Goal: Task Accomplishment & Management: Manage account settings

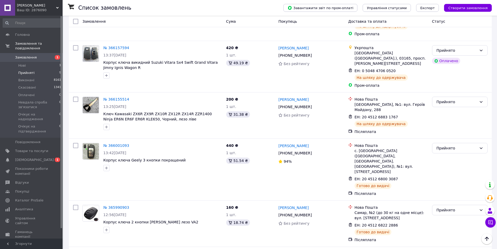
scroll to position [144, 0]
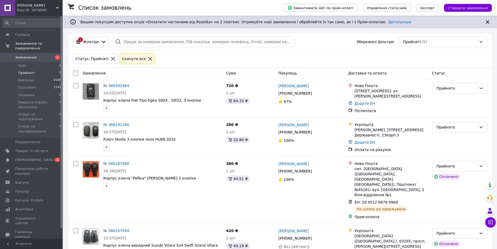
click at [25, 70] on span "Прийняті" at bounding box center [26, 72] width 16 height 5
click at [49, 69] on li "Прийняті 5" at bounding box center [32, 72] width 64 height 7
drag, startPoint x: 51, startPoint y: 67, endPoint x: 55, endPoint y: 70, distance: 4.2
click at [50, 69] on li "Прийняті 5" at bounding box center [32, 72] width 64 height 7
click at [45, 157] on span "[DEMOGRAPHIC_DATA]" at bounding box center [31, 159] width 33 height 5
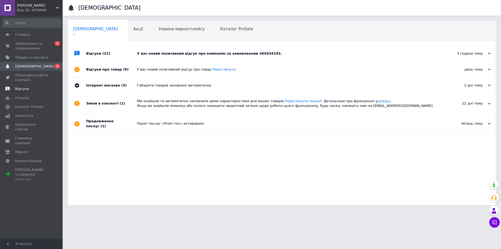
click at [34, 89] on span "Відгуки" at bounding box center [31, 88] width 33 height 5
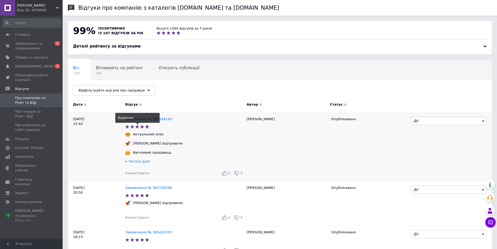
click at [147, 116] on div "Замовлення № 365934193" at bounding box center [148, 119] width 49 height 7
click at [148, 118] on link "Замовлення № 365934193" at bounding box center [148, 119] width 47 height 4
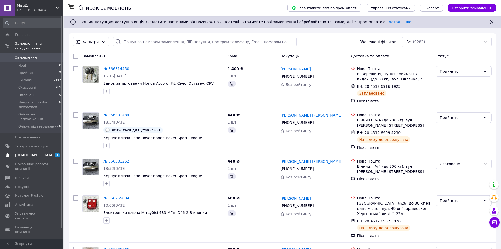
click at [48, 153] on span "1 0" at bounding box center [55, 155] width 14 height 5
